Goal: Task Accomplishment & Management: Manage account settings

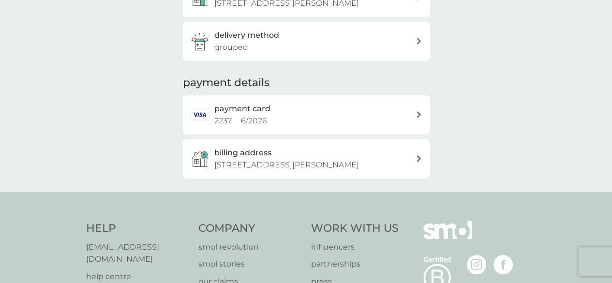
scroll to position [243, 0]
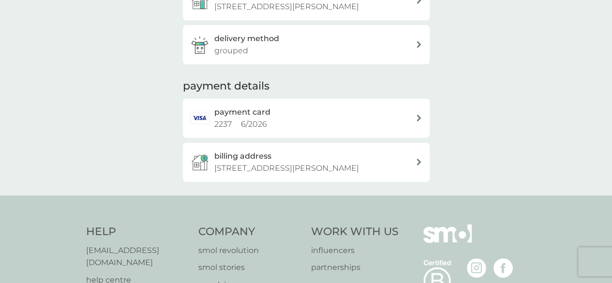
click at [411, 124] on div "payment card 2237 6 / 2026" at bounding box center [314, 118] width 201 height 25
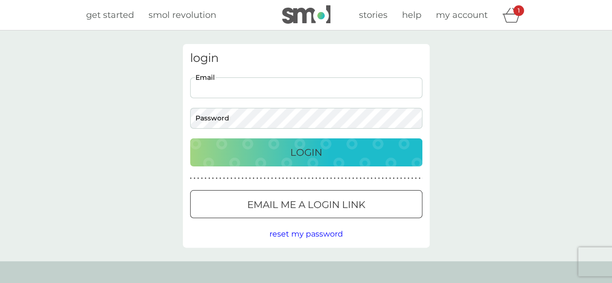
click at [269, 92] on input "Email" at bounding box center [306, 87] width 232 height 21
type input "[EMAIL_ADDRESS][DOMAIN_NAME]"
click at [190, 138] on button "Login" at bounding box center [306, 152] width 232 height 28
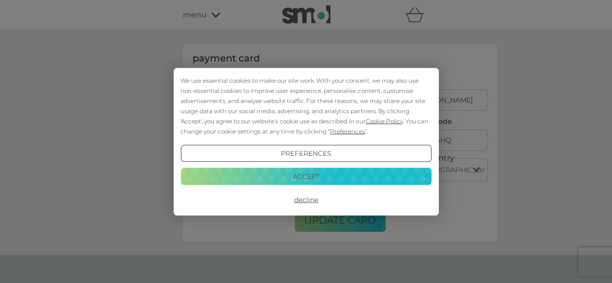
click at [318, 181] on button "Accept" at bounding box center [306, 176] width 251 height 17
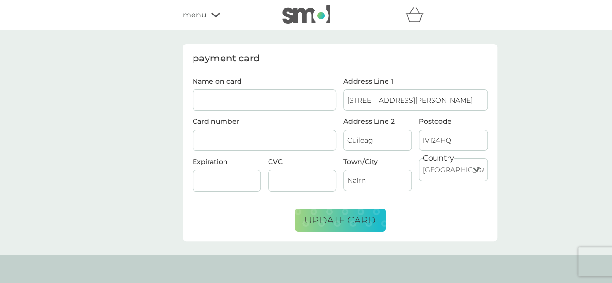
click at [238, 96] on input "Name on card" at bounding box center [265, 100] width 144 height 21
type input "Mr Ewan J Gordon"
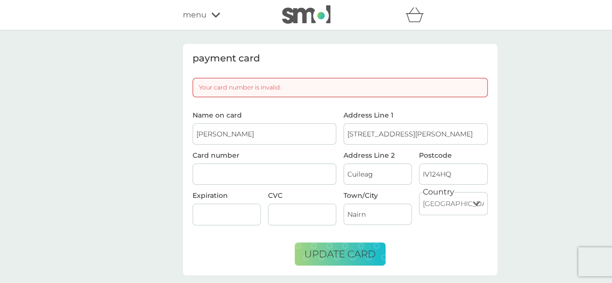
click at [115, 139] on div "payment card Your card number is invalid. Name on card Mr Ewan J Gordon Card nu…" at bounding box center [306, 160] width 612 height 259
click at [90, 200] on div "payment card Your card number is invalid. Name on card Mr Ewan J Gordon Card nu…" at bounding box center [306, 160] width 612 height 259
click at [158, 173] on div "payment card Your card number is invalid. Name on card Mr Ewan J Gordon Card nu…" at bounding box center [306, 160] width 612 height 259
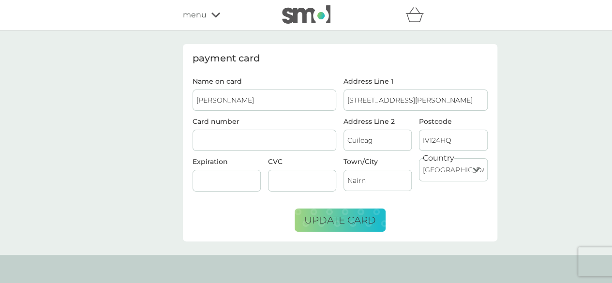
click at [433, 213] on form "Name on card Mr Ewan J Gordon Card number Expiration CVC Address Line 1 28 Albe…" at bounding box center [340, 155] width 295 height 154
click at [76, 156] on div "payment card Name on card Mr Ewan J Gordon Card number Expiration CVC Address L…" at bounding box center [306, 143] width 612 height 225
click at [158, 136] on div "payment card Name on card Mr Ewan J Gordon Card number Expiration CVC Address L…" at bounding box center [306, 143] width 612 height 225
click at [105, 148] on div "payment card Name on card Mr Ewan J Gordon Card number Expiration CVC Address L…" at bounding box center [306, 143] width 612 height 225
click at [425, 206] on form "Name on card Mr Ewan J Gordon Card number Expiration CVC Address Line 1 28 Albe…" at bounding box center [340, 155] width 295 height 154
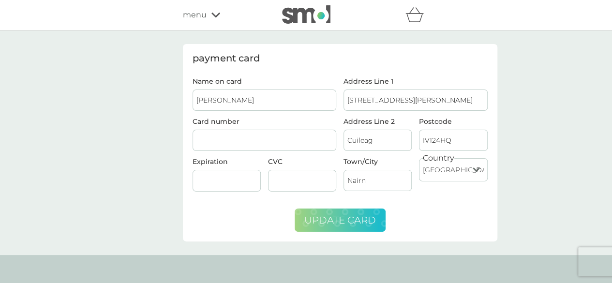
click at [361, 221] on span "update card" at bounding box center [341, 220] width 72 height 12
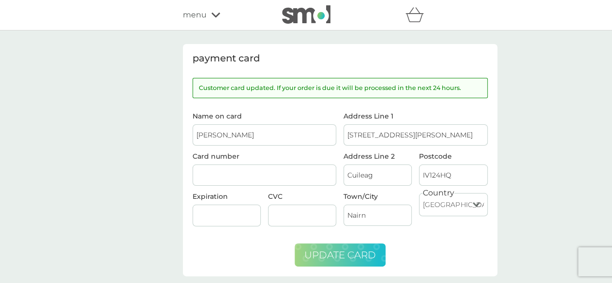
click at [101, 142] on div "payment card Customer card updated. If your order is due it will be processed i…" at bounding box center [306, 160] width 612 height 259
click at [213, 15] on icon at bounding box center [216, 15] width 9 height 5
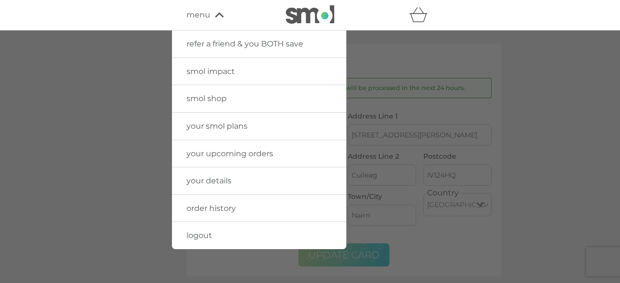
click at [209, 236] on span "logout" at bounding box center [199, 235] width 26 height 9
